Goal: Check status: Check status

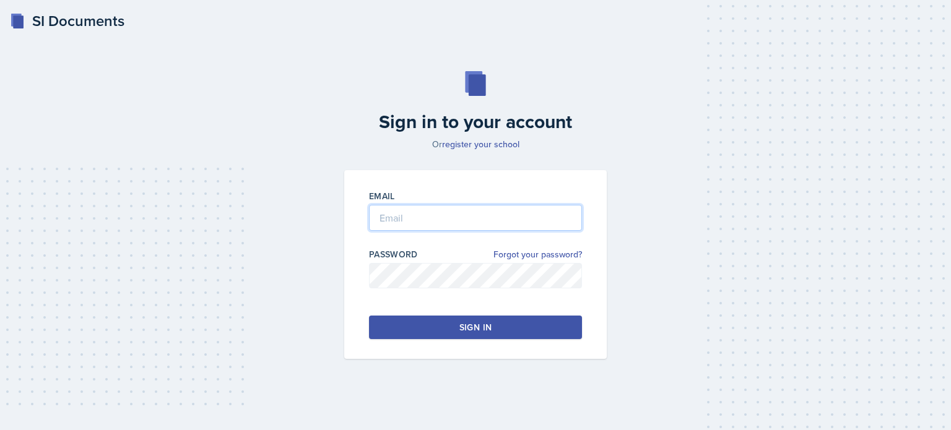
click at [388, 212] on input "email" at bounding box center [475, 218] width 213 height 26
type input "[EMAIL_ADDRESS][DOMAIN_NAME]"
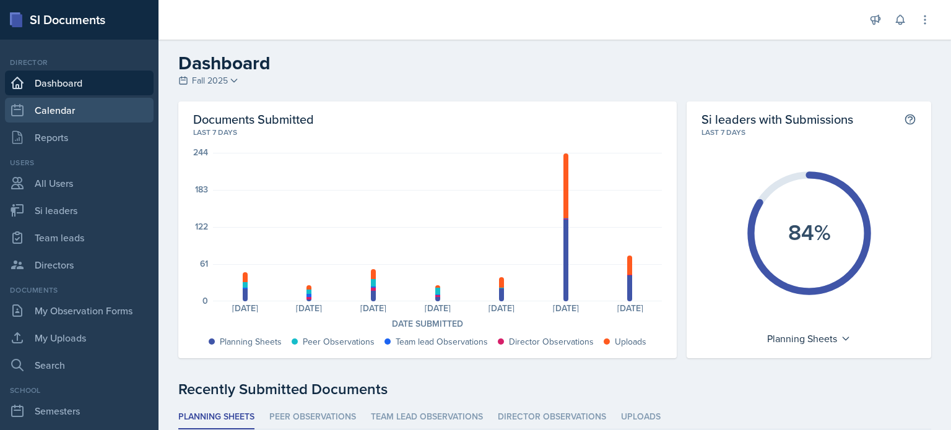
click at [58, 116] on link "Calendar" at bounding box center [79, 110] width 149 height 25
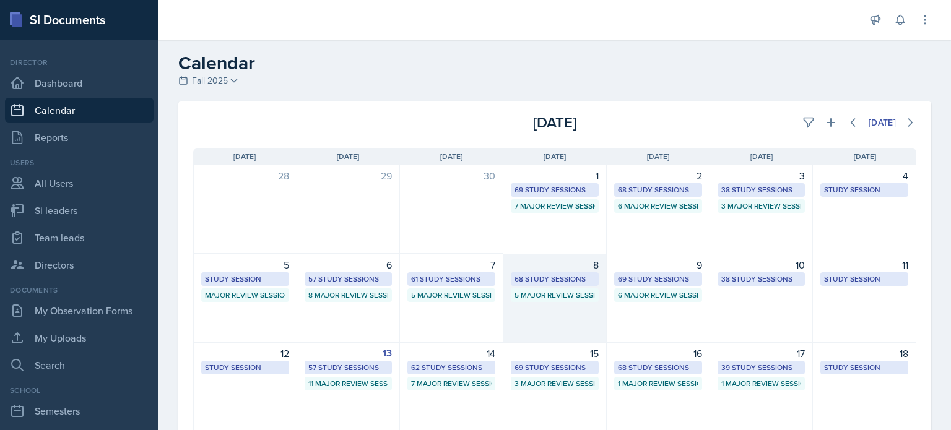
click at [575, 326] on div "8 68 Study Sessions 5 Major Review Sessions" at bounding box center [554, 298] width 103 height 89
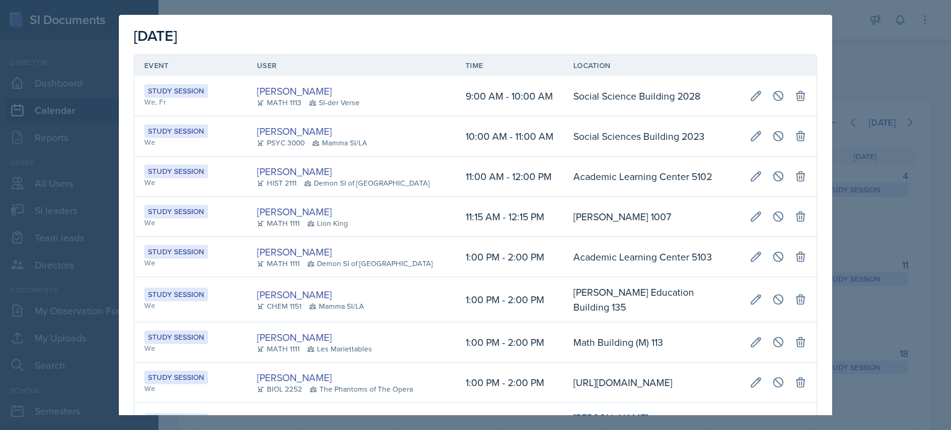
drag, startPoint x: 865, startPoint y: 67, endPoint x: 830, endPoint y: 1, distance: 75.1
click at [866, 66] on div at bounding box center [475, 215] width 951 height 430
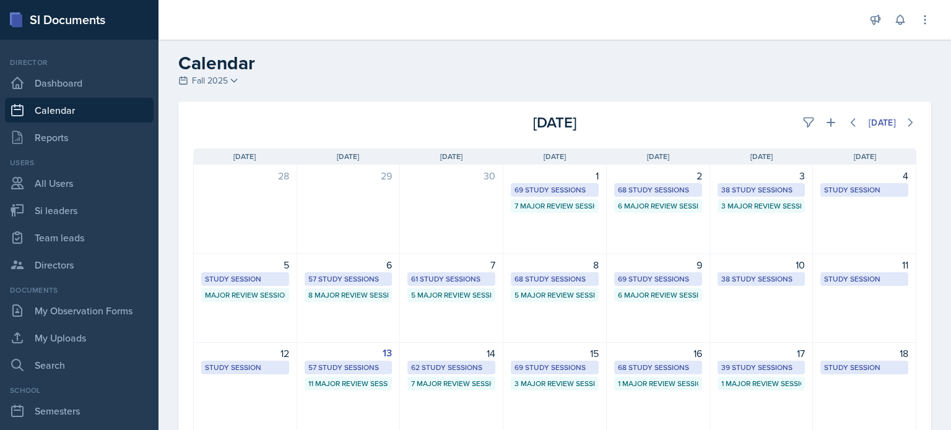
click at [343, 331] on div "6 57 Study Sessions 8 Major Review Sessions" at bounding box center [348, 298] width 103 height 89
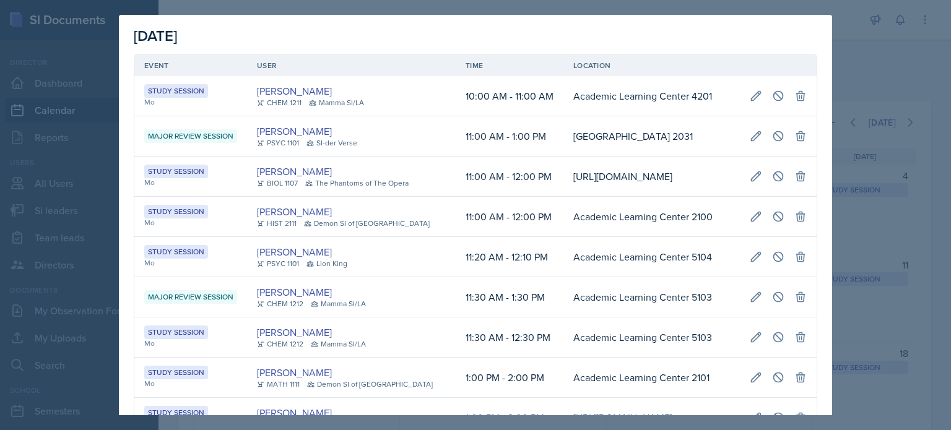
scroll to position [62, 0]
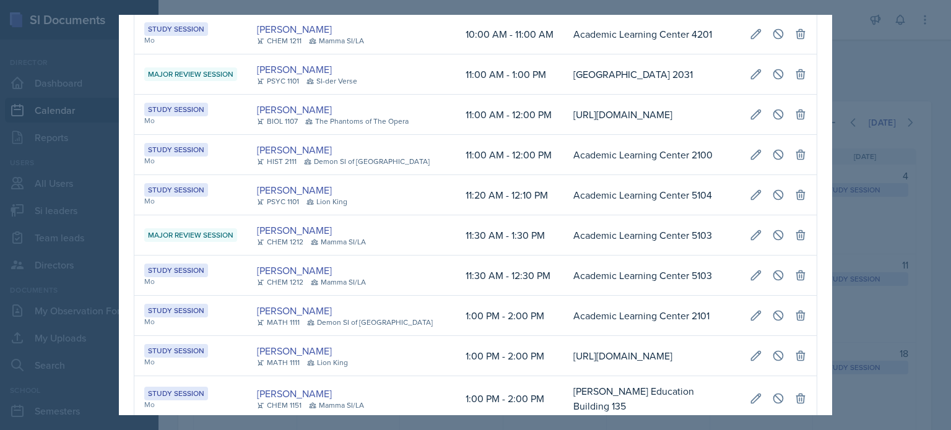
click at [885, 79] on div at bounding box center [475, 215] width 951 height 430
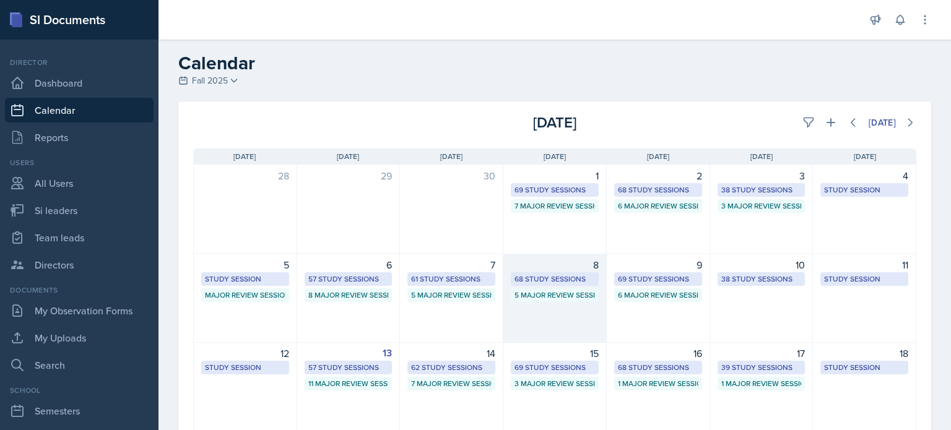
click at [539, 314] on div "8 68 Study Sessions 5 Major Review Sessions" at bounding box center [554, 298] width 103 height 89
